Goal: Information Seeking & Learning: Understand process/instructions

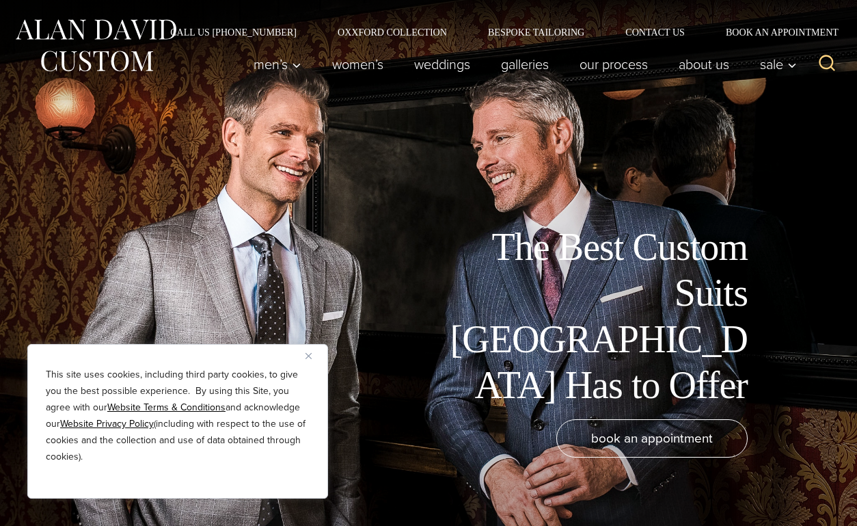
click at [308, 357] on img "Close" at bounding box center [309, 356] width 6 height 6
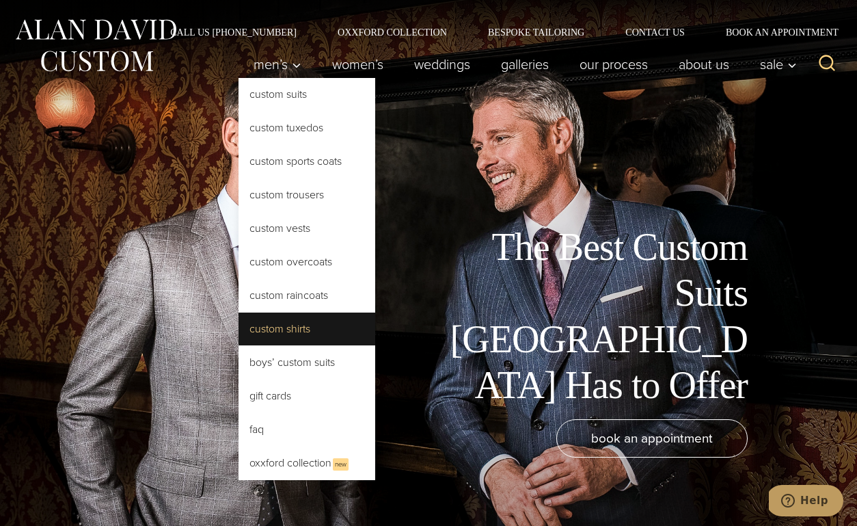
click at [277, 326] on link "Custom Shirts" at bounding box center [307, 328] width 137 height 33
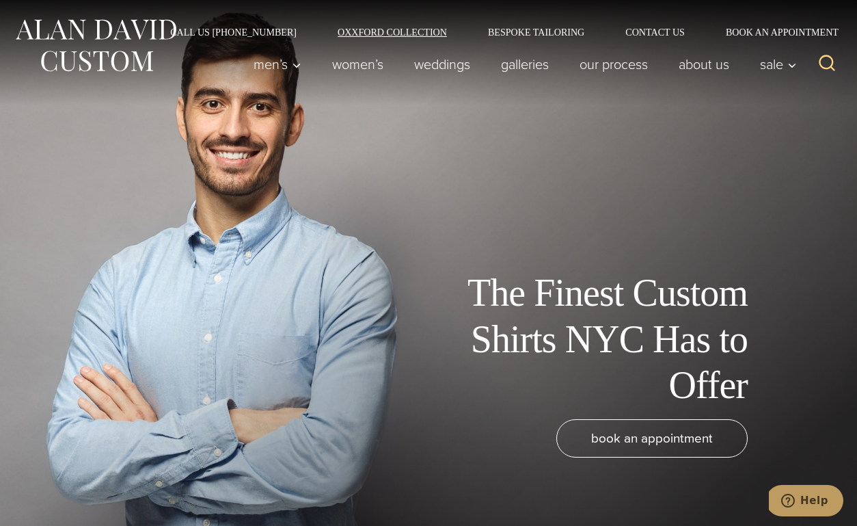
click at [420, 37] on link "Oxxford Collection" at bounding box center [392, 32] width 150 height 10
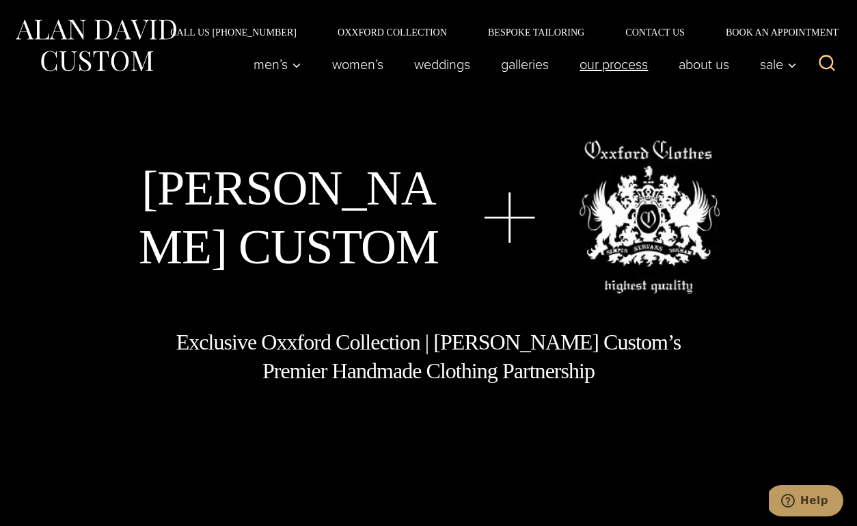
click at [612, 67] on link "Our Process" at bounding box center [614, 64] width 99 height 27
